Goal: Information Seeking & Learning: Find specific fact

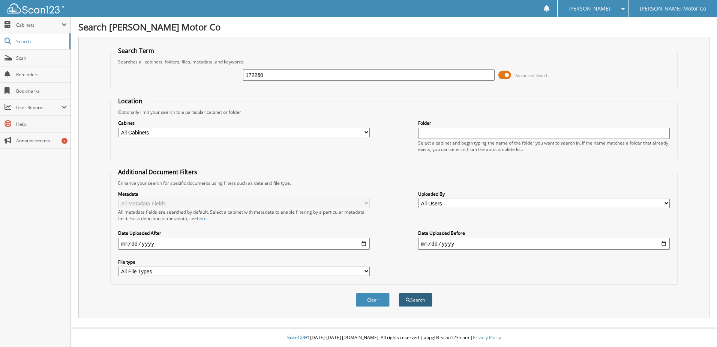
type input "172260"
click at [419, 302] on button "Search" at bounding box center [416, 300] width 34 height 14
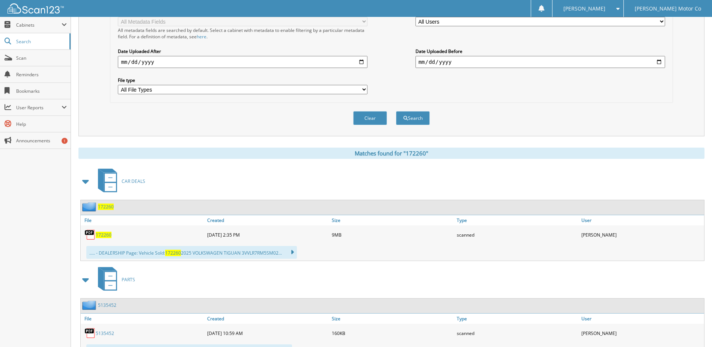
scroll to position [263, 0]
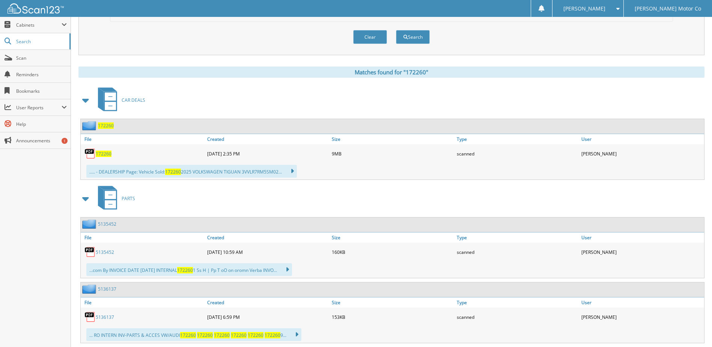
click at [103, 155] on span "172260" at bounding box center [104, 153] width 16 height 6
